Goal: Check status: Check status

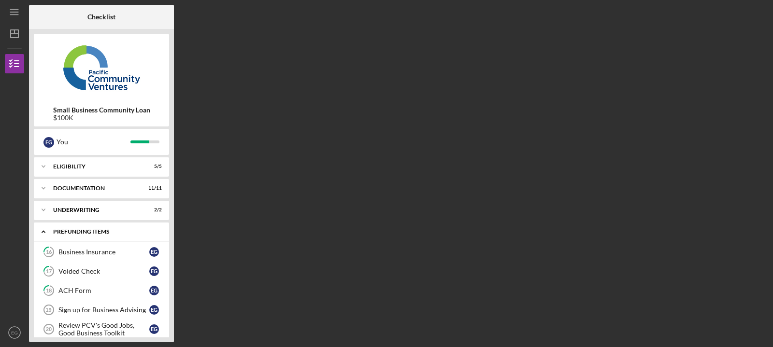
click at [99, 230] on div "Prefunding Items" at bounding box center [105, 232] width 104 height 6
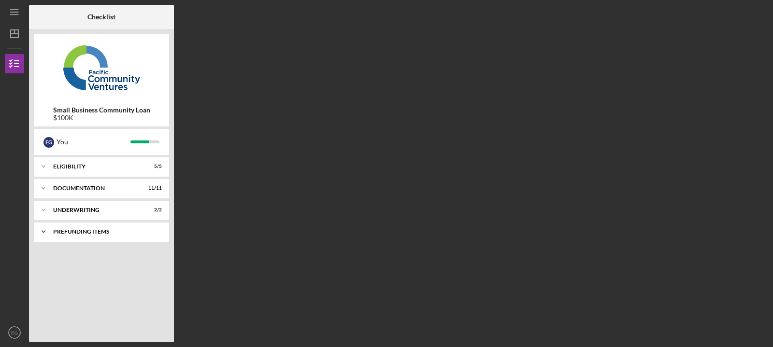
click at [99, 230] on div "Prefunding Items" at bounding box center [105, 232] width 104 height 6
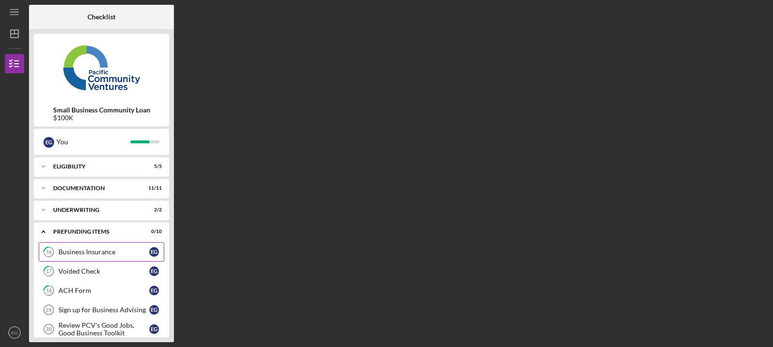
click at [99, 250] on div "Business Insurance" at bounding box center [103, 252] width 91 height 8
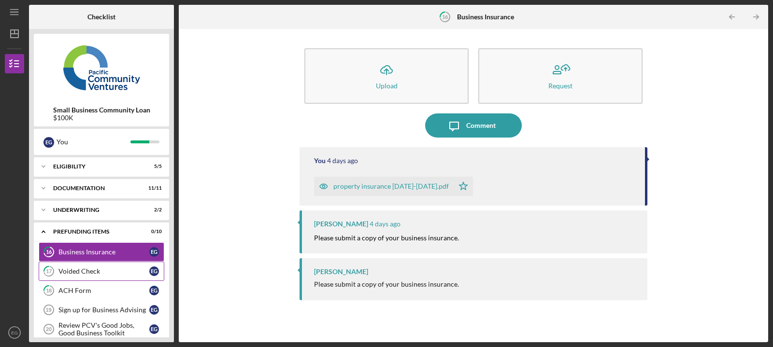
scroll to position [49, 0]
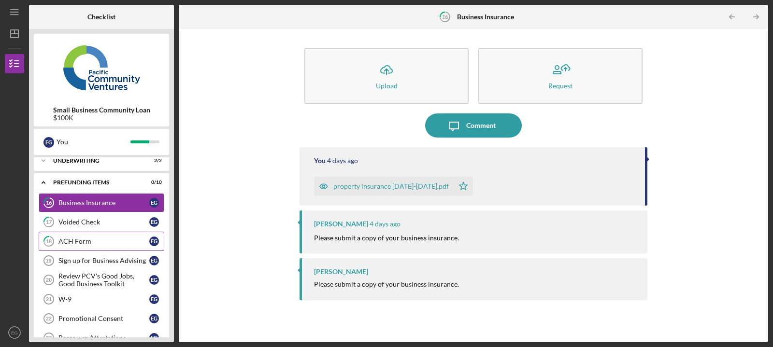
click at [90, 240] on div "ACH Form" at bounding box center [103, 242] width 91 height 8
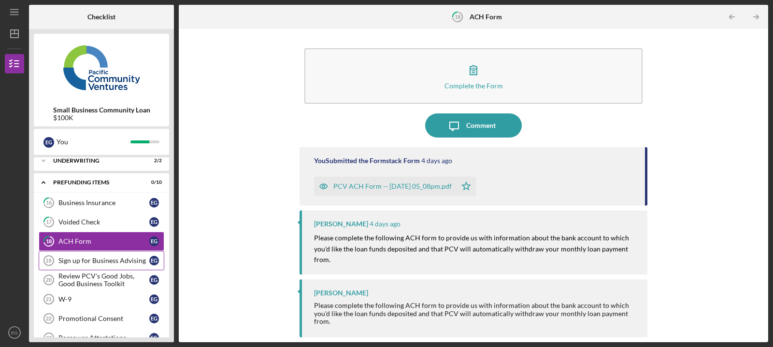
click at [90, 258] on div "Sign up for Business Advising" at bounding box center [103, 261] width 91 height 8
